Goal: Task Accomplishment & Management: Use online tool/utility

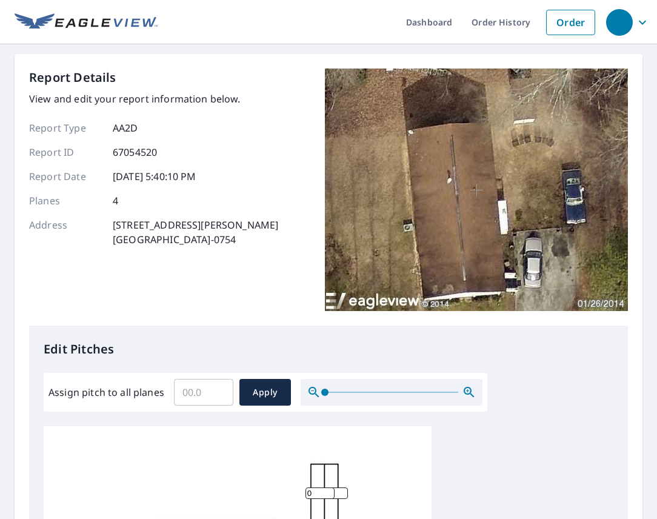
click at [207, 400] on input "Assign pitch to all planes" at bounding box center [203, 392] width 59 height 34
type input "4"
click at [257, 392] on span "Apply" at bounding box center [265, 392] width 32 height 15
type input "4"
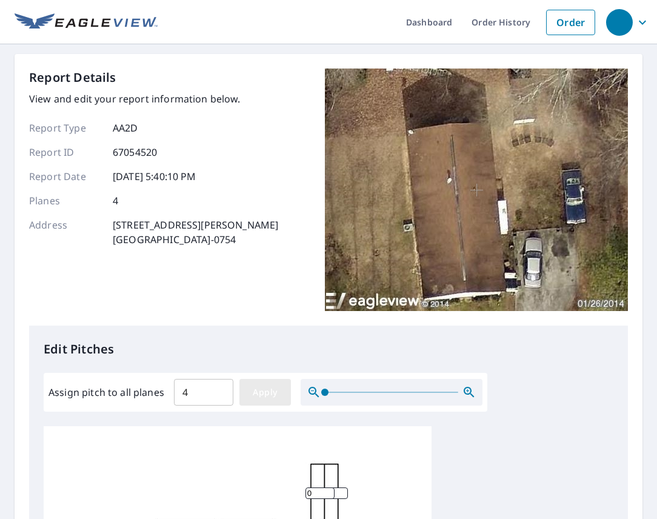
type input "4"
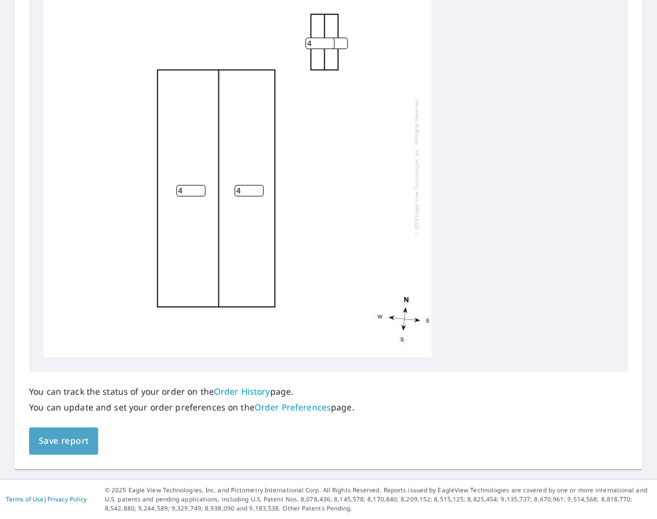
click at [82, 432] on button "Save report" at bounding box center [63, 441] width 69 height 27
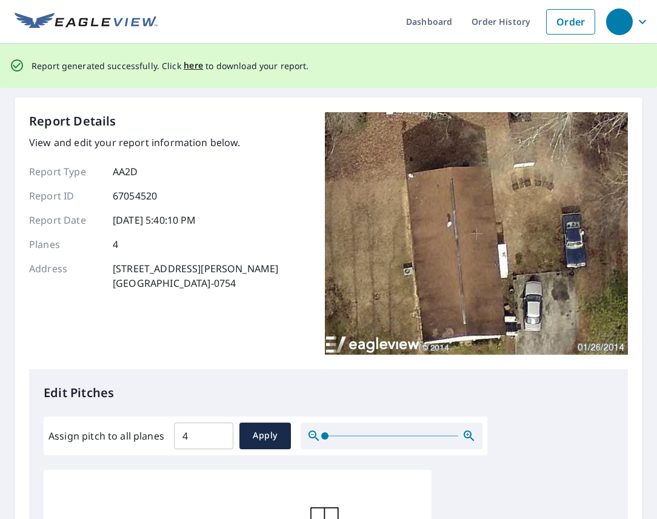
scroll to position [0, 0]
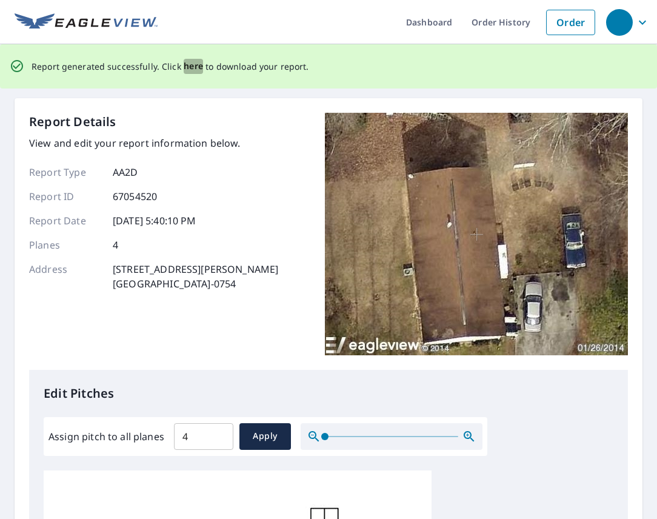
click at [187, 69] on span "here" at bounding box center [194, 66] width 20 height 15
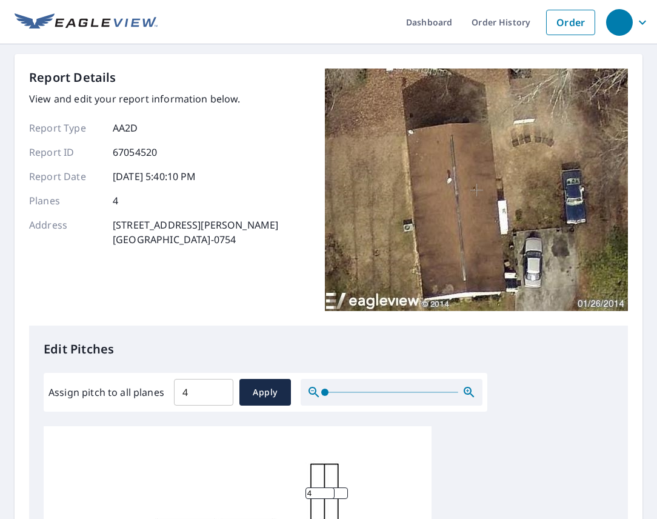
click at [265, 21] on ul "Dashboard Order History Order" at bounding box center [380, 22] width 444 height 44
